Goal: Task Accomplishment & Management: Use online tool/utility

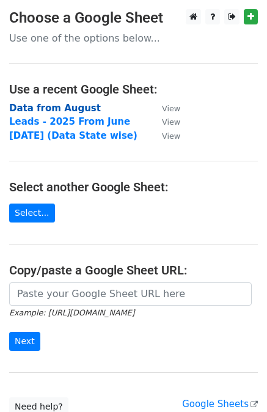
click at [47, 111] on strong "Data from August" at bounding box center [55, 108] width 92 height 11
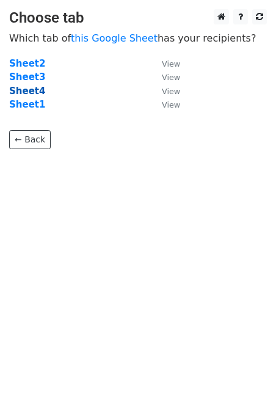
click at [17, 92] on strong "Sheet4" at bounding box center [27, 91] width 36 height 11
